Goal: Task Accomplishment & Management: Use online tool/utility

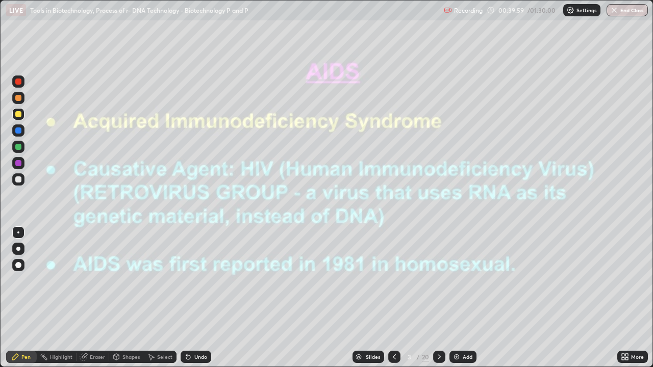
scroll to position [367, 653]
click at [437, 358] on icon at bounding box center [439, 357] width 8 height 8
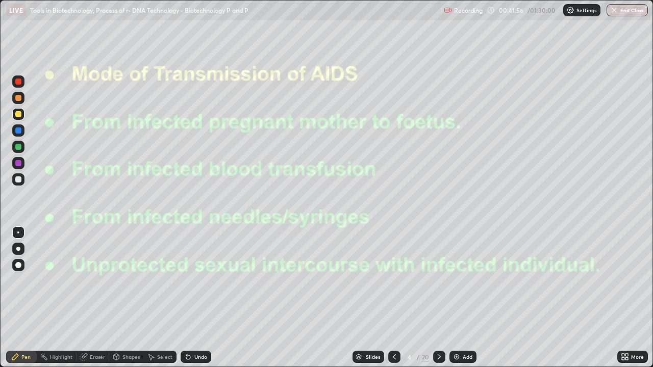
click at [437, 355] on icon at bounding box center [439, 357] width 8 height 8
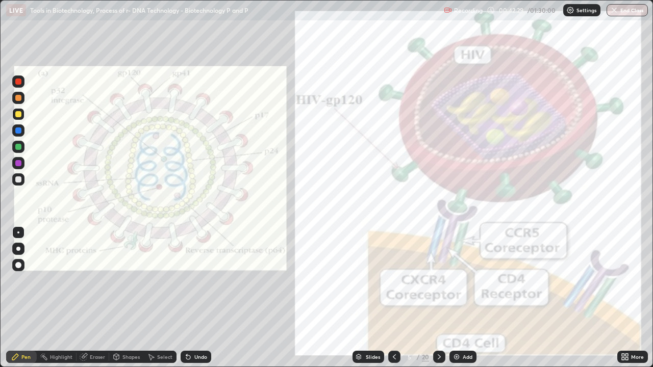
click at [19, 165] on div at bounding box center [18, 163] width 6 height 6
click at [434, 357] on div at bounding box center [439, 357] width 12 height 12
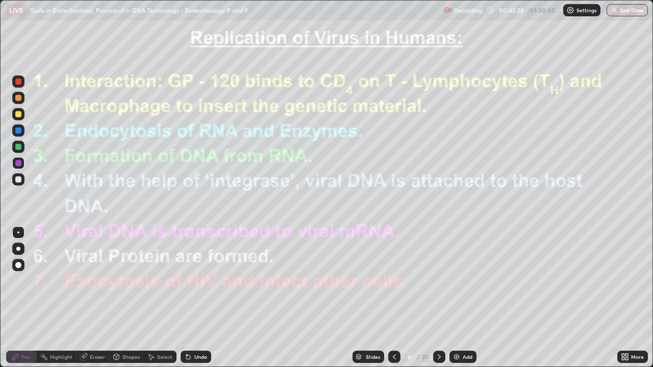
click at [438, 357] on icon at bounding box center [439, 357] width 8 height 8
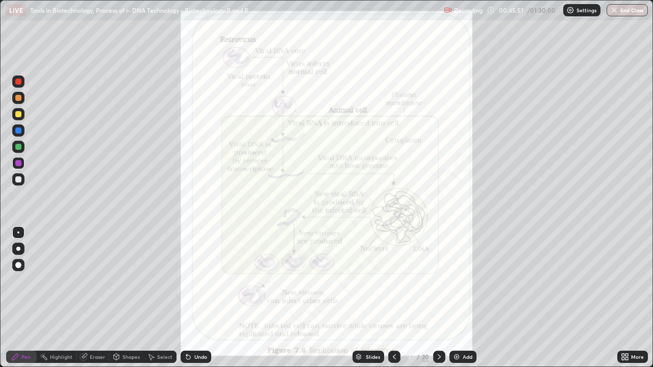
click at [438, 358] on icon at bounding box center [439, 356] width 3 height 5
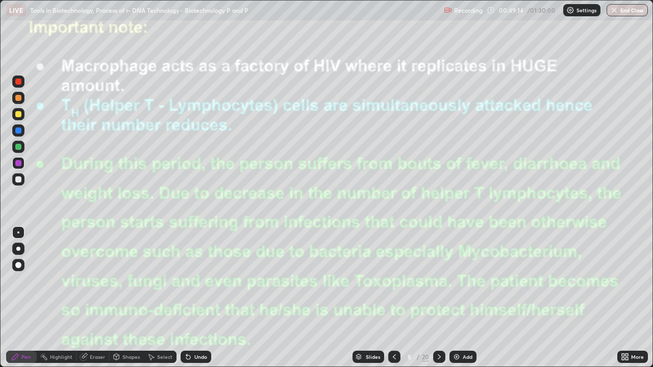
click at [437, 359] on icon at bounding box center [439, 357] width 8 height 8
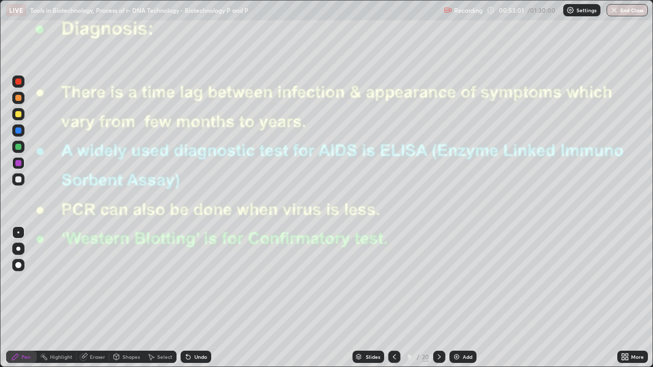
click at [437, 357] on icon at bounding box center [439, 357] width 8 height 8
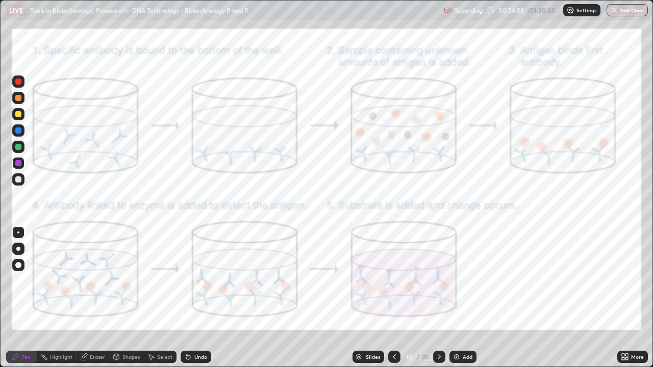
click at [192, 356] on div "Undo" at bounding box center [196, 357] width 31 height 12
click at [192, 358] on div "Undo" at bounding box center [196, 357] width 31 height 12
click at [194, 357] on div "Undo" at bounding box center [200, 356] width 13 height 5
click at [194, 355] on div "Undo" at bounding box center [200, 356] width 13 height 5
click at [194, 356] on div "Undo" at bounding box center [200, 356] width 13 height 5
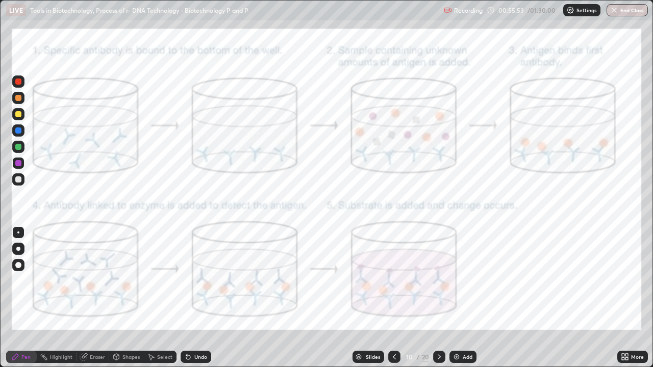
click at [393, 357] on icon at bounding box center [394, 357] width 8 height 8
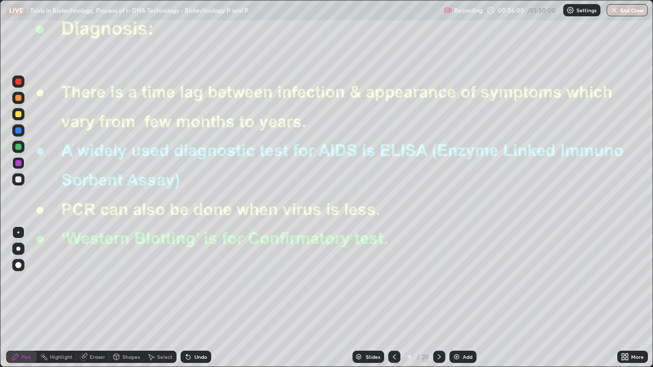
click at [438, 357] on icon at bounding box center [439, 357] width 8 height 8
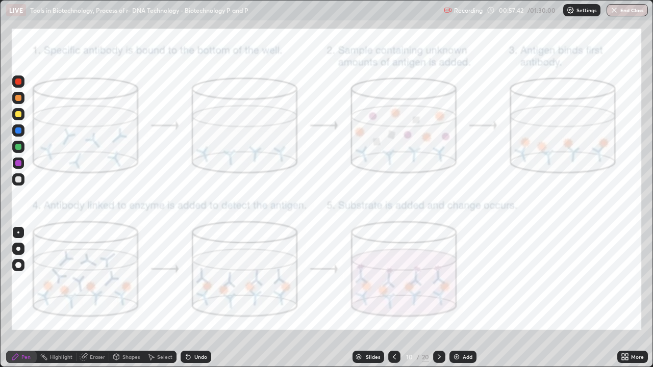
click at [437, 362] on div at bounding box center [439, 357] width 12 height 12
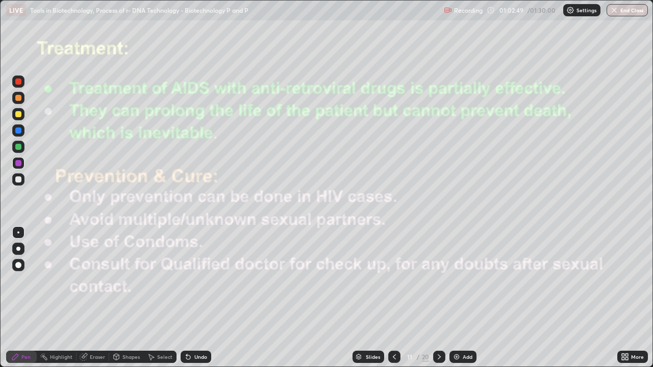
click at [438, 357] on icon at bounding box center [439, 357] width 8 height 8
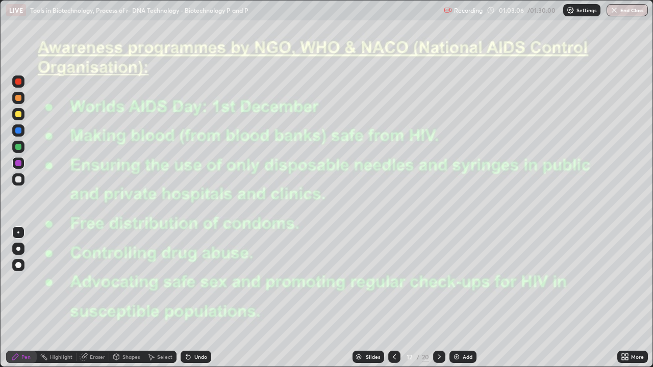
click at [19, 86] on div at bounding box center [18, 81] width 12 height 12
click at [15, 145] on div at bounding box center [18, 147] width 6 height 6
click at [19, 132] on div at bounding box center [18, 131] width 6 height 6
click at [439, 358] on icon at bounding box center [439, 357] width 8 height 8
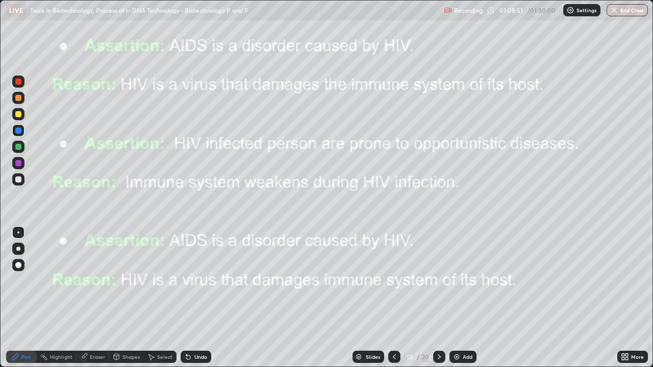
click at [438, 359] on icon at bounding box center [439, 356] width 3 height 5
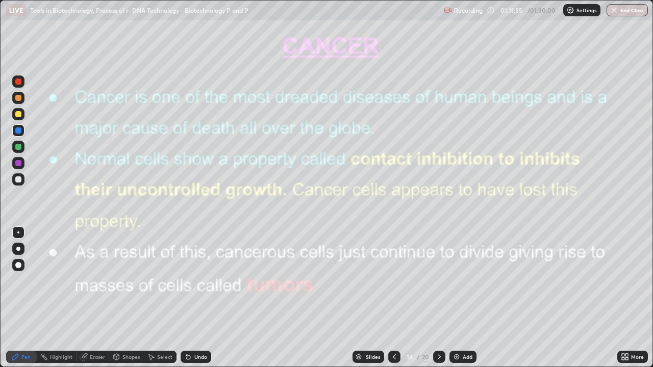
click at [438, 357] on icon at bounding box center [439, 357] width 8 height 8
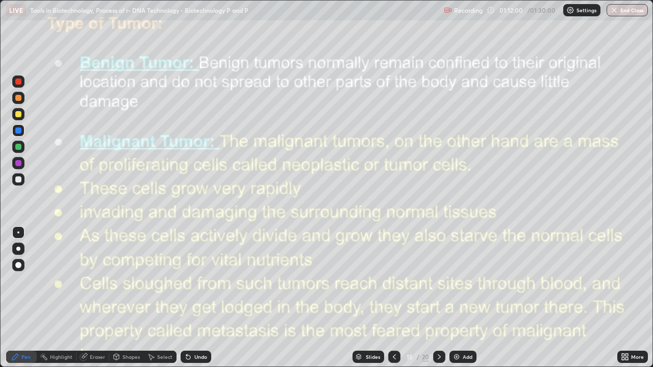
click at [437, 358] on icon at bounding box center [439, 357] width 8 height 8
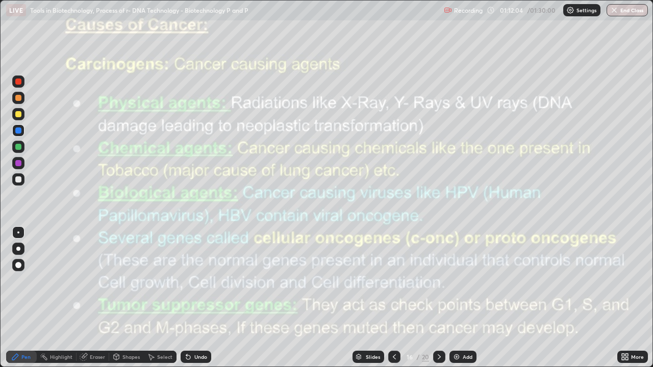
click at [19, 165] on div at bounding box center [18, 163] width 6 height 6
click at [393, 358] on icon at bounding box center [394, 356] width 3 height 5
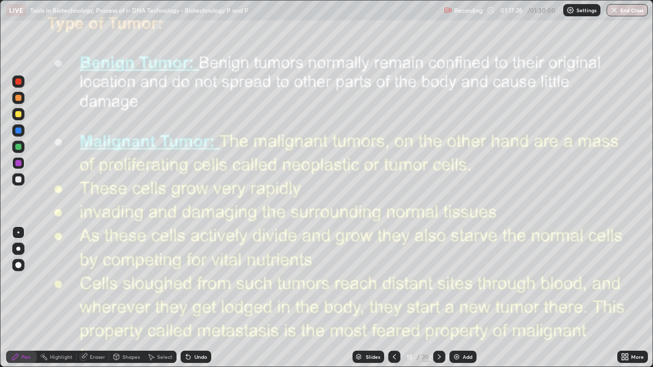
click at [392, 362] on div at bounding box center [394, 357] width 12 height 12
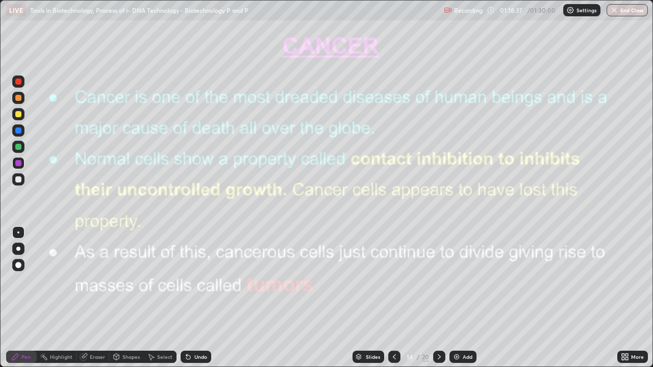
click at [438, 357] on icon at bounding box center [439, 357] width 8 height 8
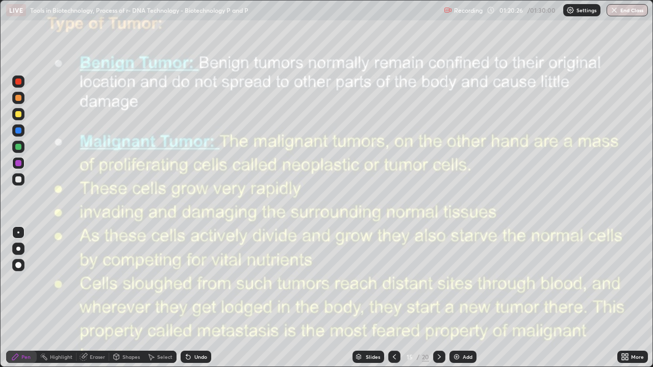
click at [18, 135] on div at bounding box center [18, 130] width 12 height 12
click at [438, 357] on icon at bounding box center [439, 357] width 8 height 8
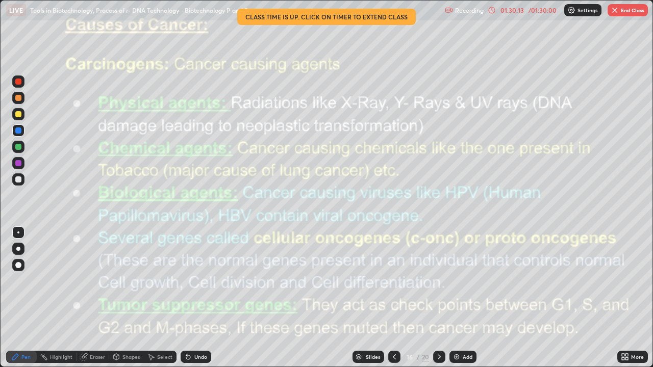
click at [438, 355] on icon at bounding box center [439, 356] width 3 height 5
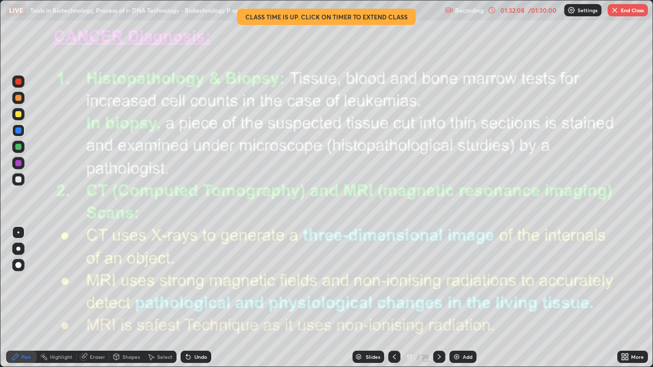
click at [438, 357] on icon at bounding box center [439, 357] width 8 height 8
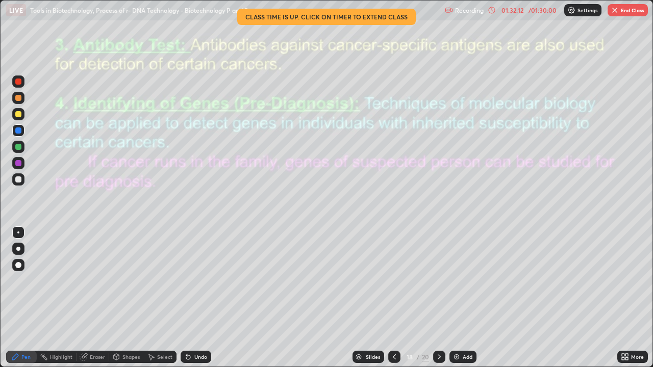
click at [438, 358] on icon at bounding box center [439, 356] width 3 height 5
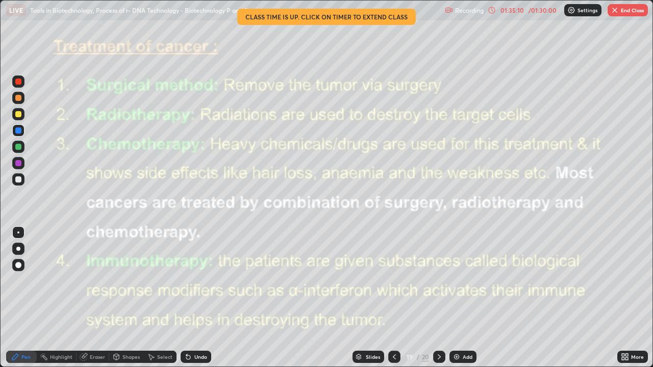
click at [433, 352] on div at bounding box center [439, 357] width 12 height 12
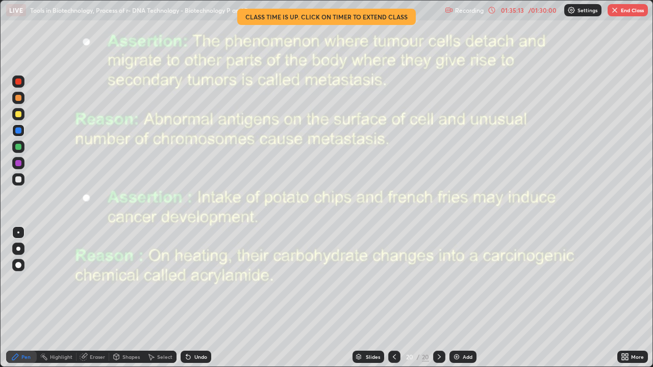
click at [19, 133] on div at bounding box center [18, 131] width 6 height 6
click at [620, 8] on button "End Class" at bounding box center [627, 10] width 40 height 12
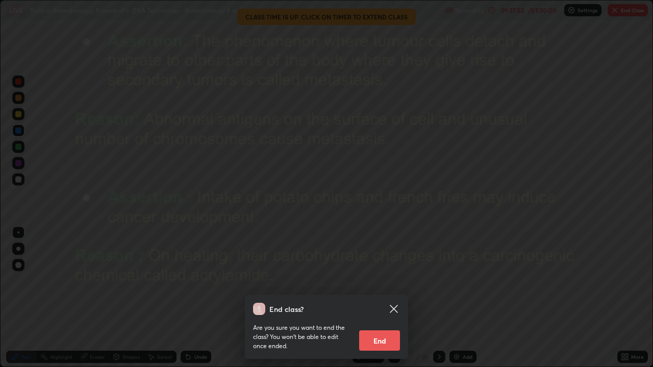
click at [373, 337] on button "End" at bounding box center [379, 340] width 41 height 20
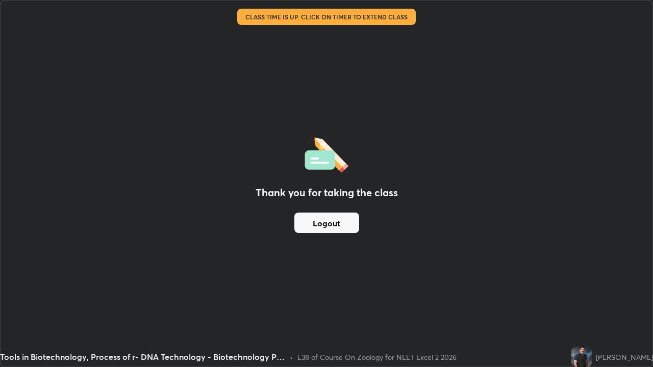
click at [315, 221] on button "Logout" at bounding box center [326, 223] width 65 height 20
